Goal: Navigation & Orientation: Find specific page/section

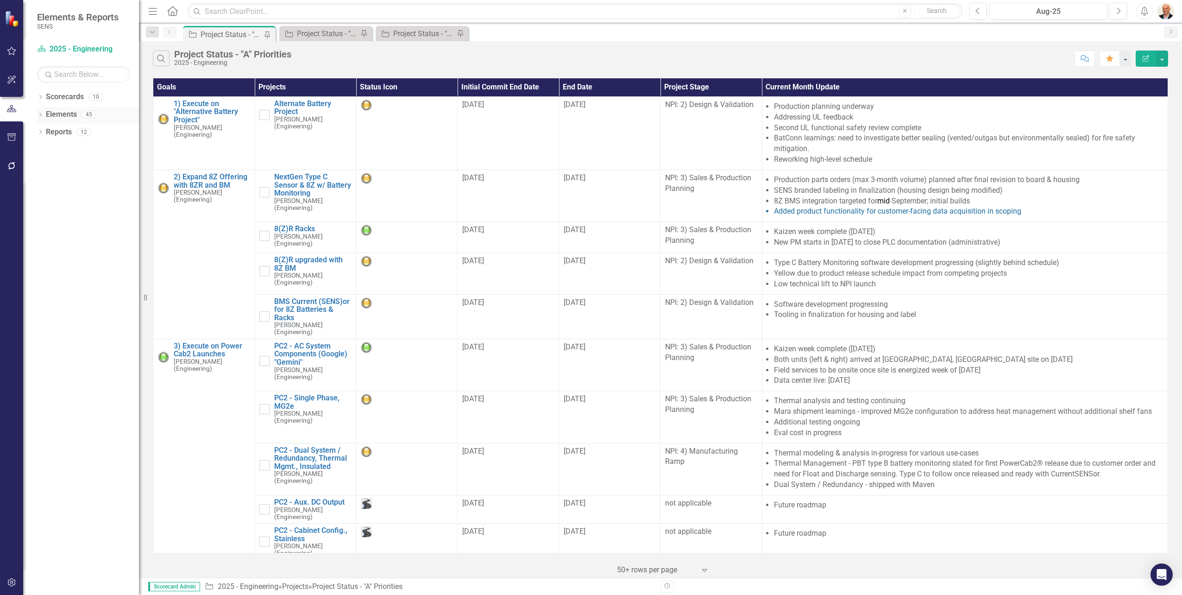
click at [44, 114] on div "Dropdown Elements 45" at bounding box center [88, 116] width 102 height 18
click at [40, 114] on icon "Dropdown" at bounding box center [40, 115] width 6 height 5
click at [46, 167] on icon at bounding box center [45, 167] width 2 height 4
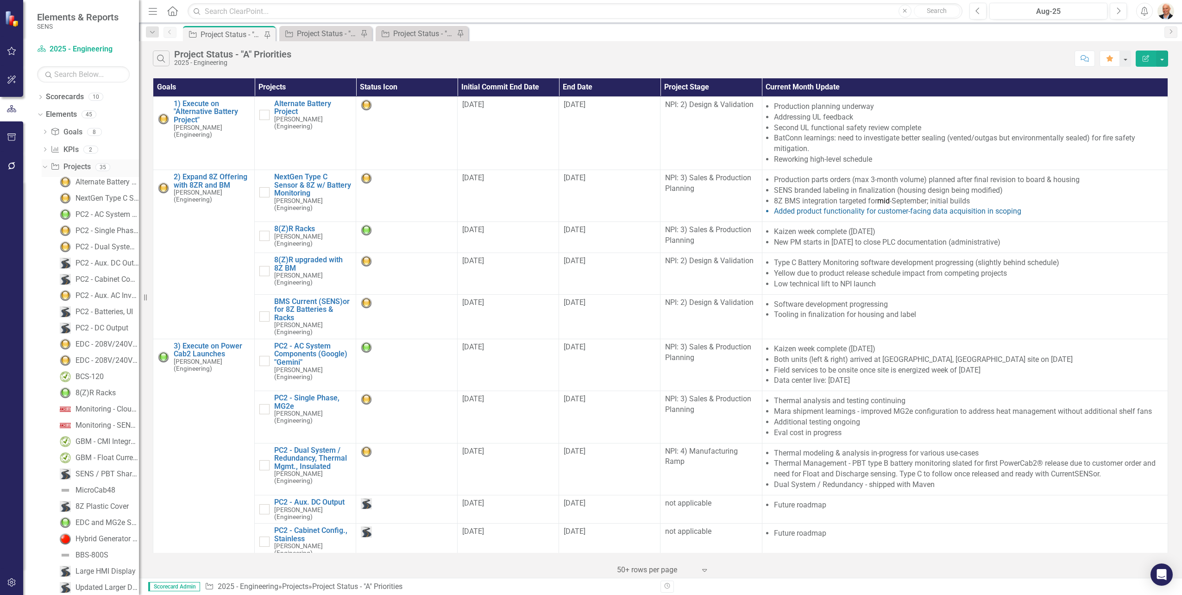
click at [78, 167] on link "Project Projects" at bounding box center [70, 167] width 40 height 11
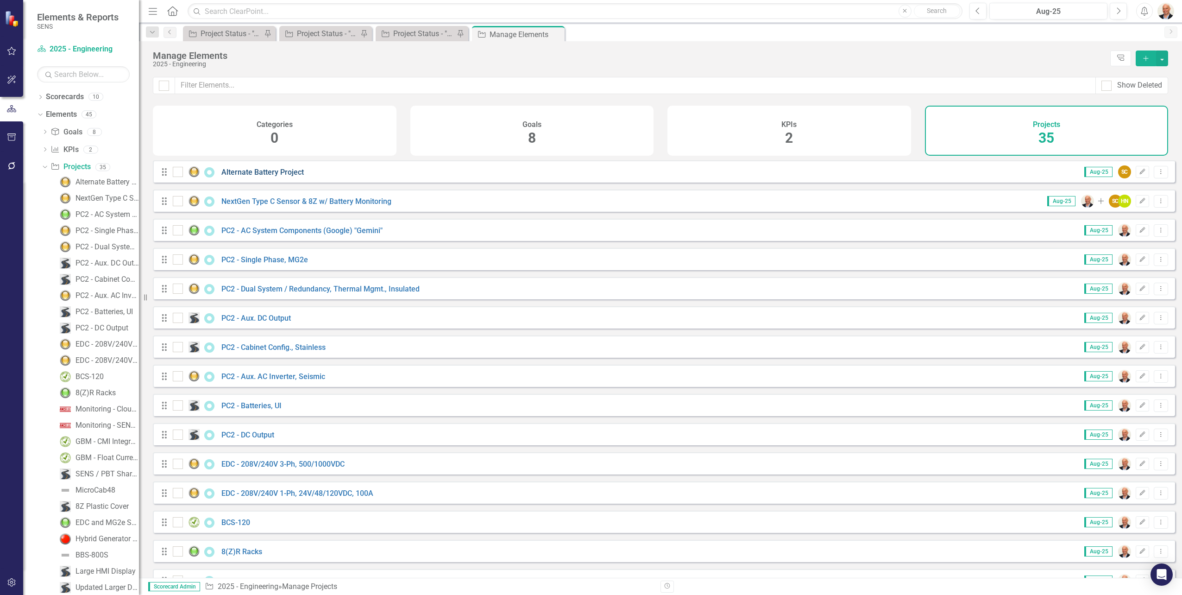
click at [259, 176] on link "Alternate Battery Project" at bounding box center [262, 172] width 82 height 9
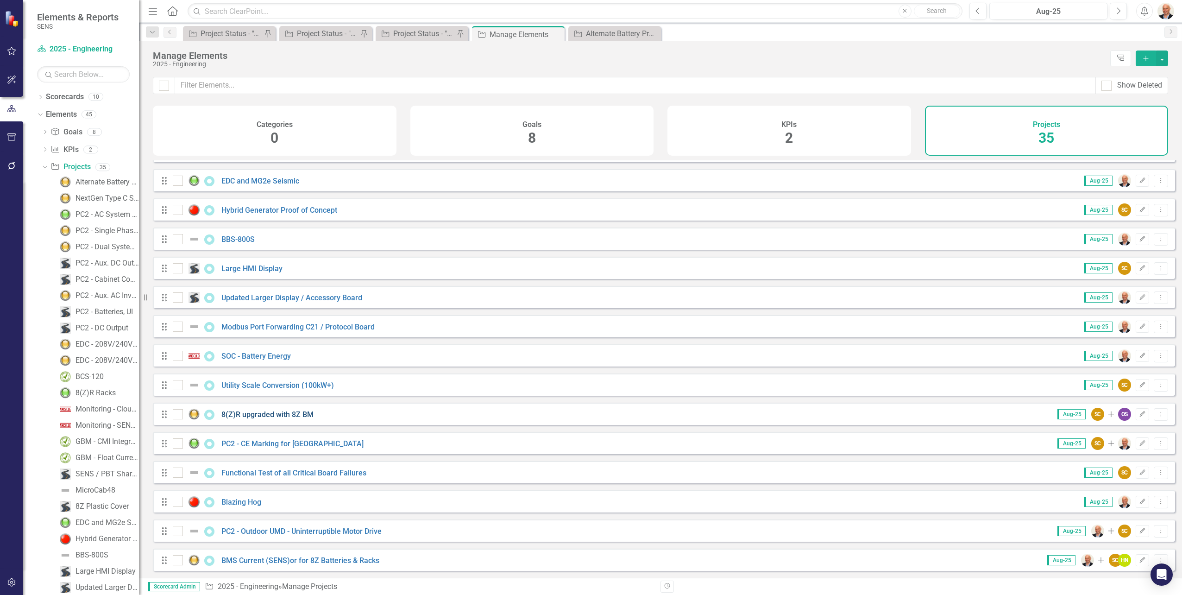
scroll to position [611, 0]
click at [196, 527] on img at bounding box center [194, 530] width 11 height 11
click at [179, 527] on input "checkbox" at bounding box center [176, 529] width 6 height 6
click at [194, 529] on img at bounding box center [194, 530] width 11 height 11
click at [179, 529] on input "checkbox" at bounding box center [176, 529] width 6 height 6
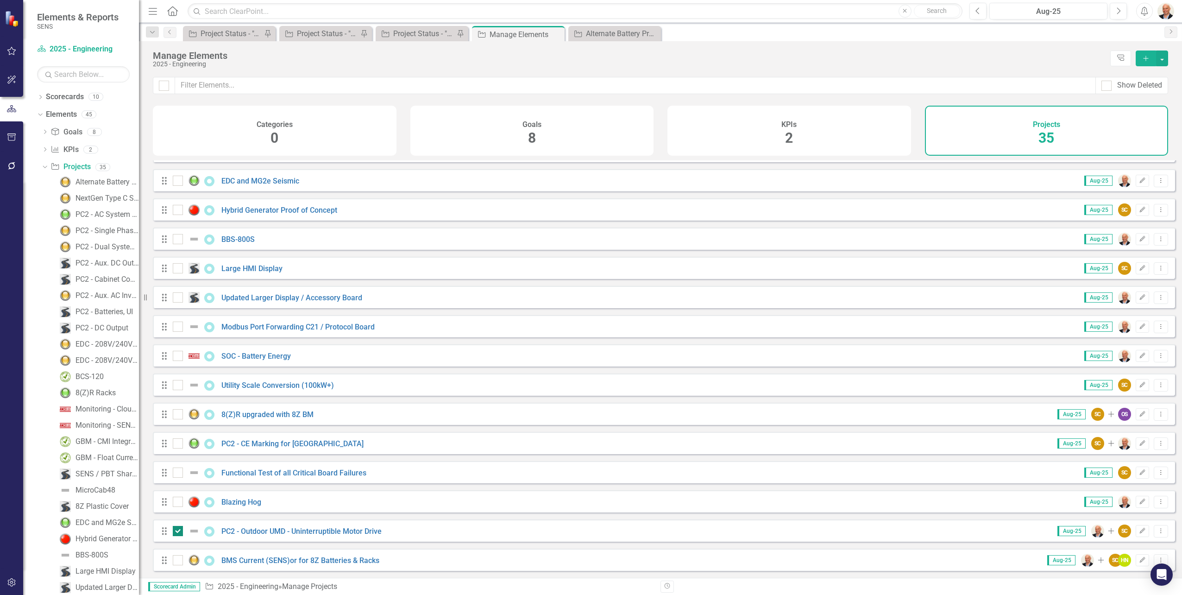
checkbox input "false"
click at [260, 529] on link "PC2 - Outdoor UMD - Uninterruptible Motor Drive" at bounding box center [301, 531] width 160 height 9
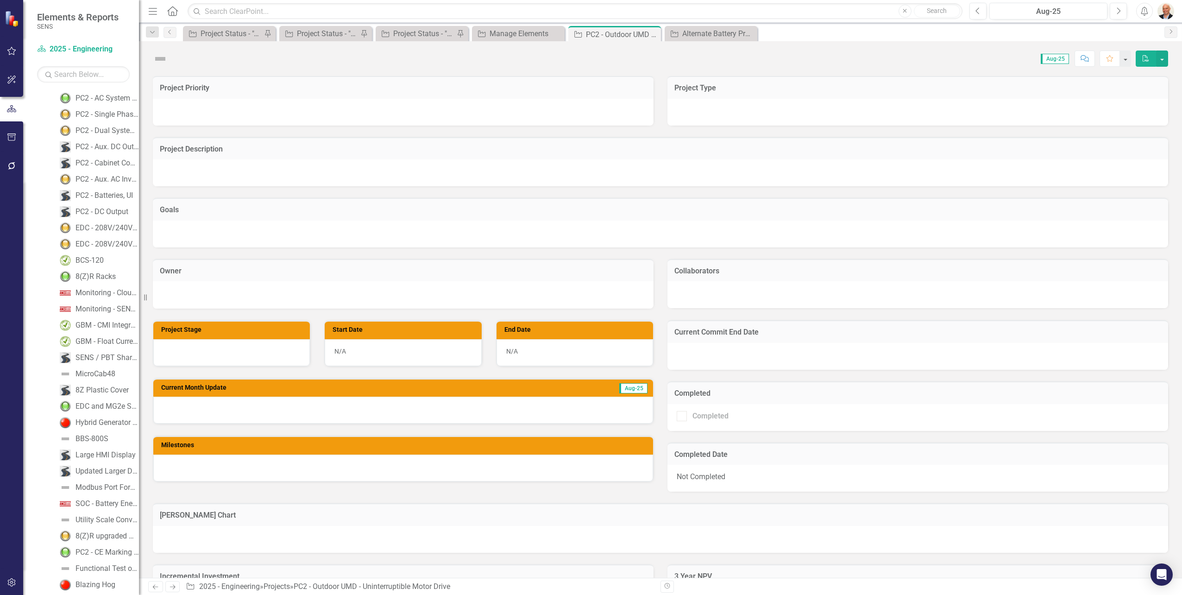
scroll to position [130, 0]
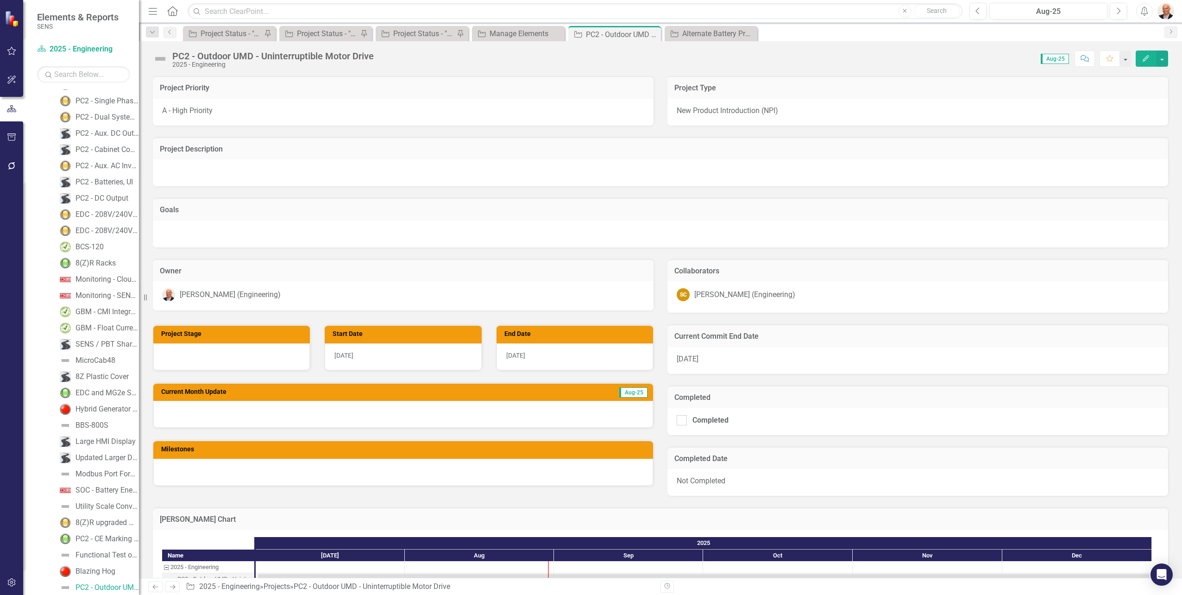
click at [533, 502] on div "[PERSON_NAME] Chart Name 2025 - Engineering PC2 - Outdoor UMD - Uninterruptible…" at bounding box center [660, 545] width 1029 height 99
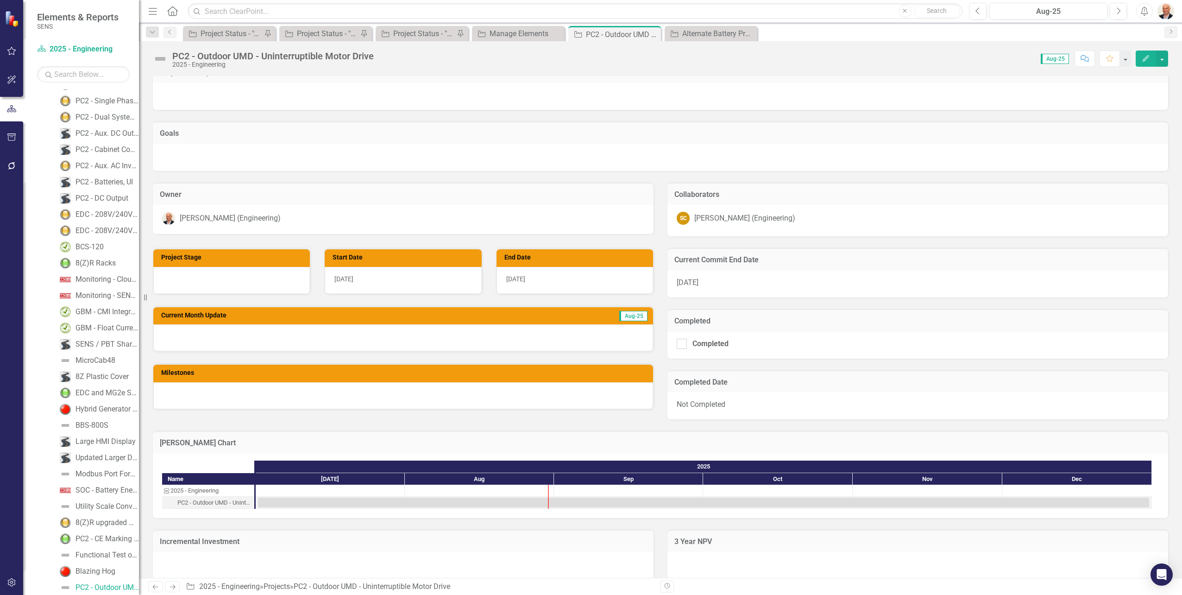
scroll to position [0, 0]
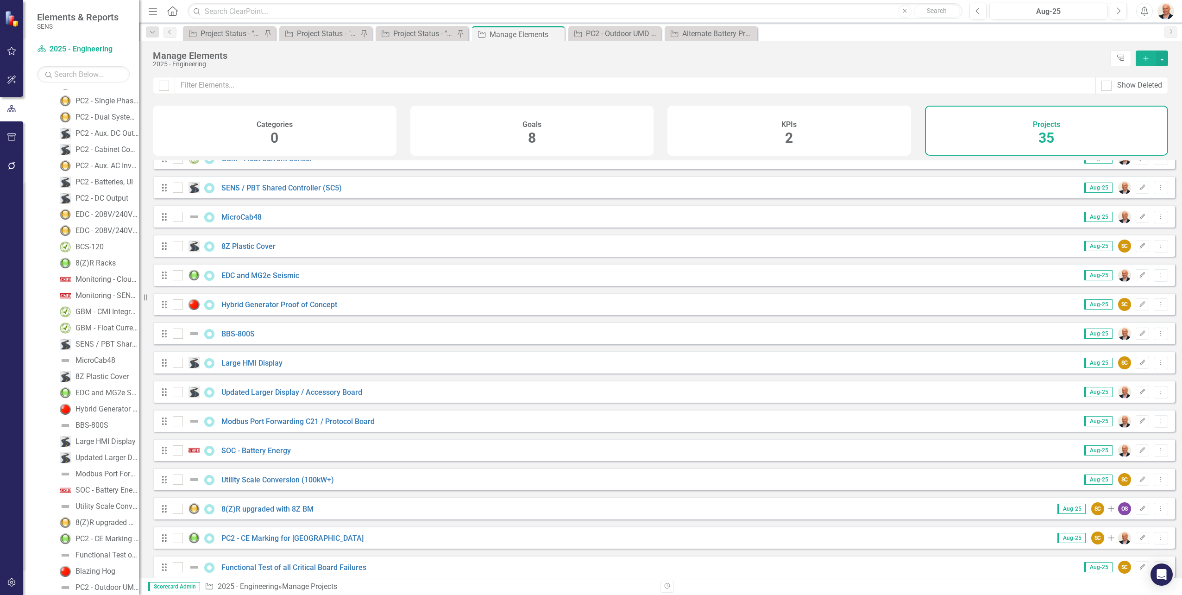
scroll to position [602, 0]
